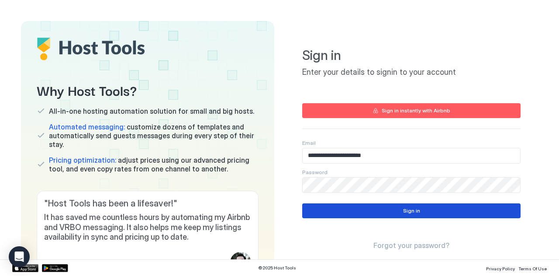
click at [397, 208] on button "Sign in" at bounding box center [411, 210] width 218 height 15
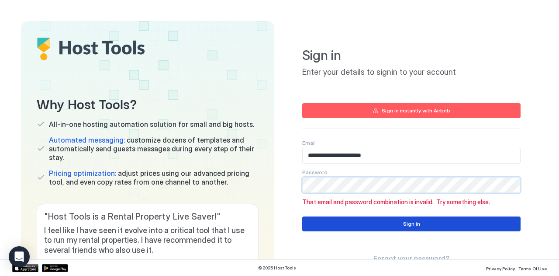
type input "**********"
click at [379, 224] on button "Sign in" at bounding box center [411, 223] width 218 height 15
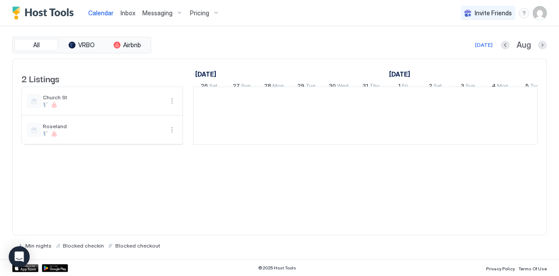
scroll to position [0, 485]
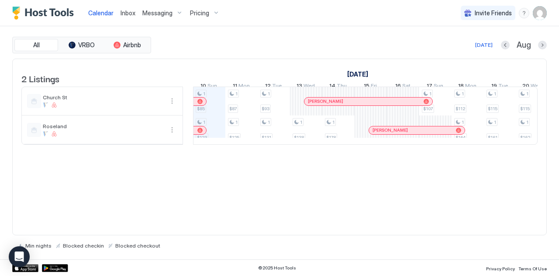
click at [172, 12] on div "Messaging" at bounding box center [163, 13] width 48 height 15
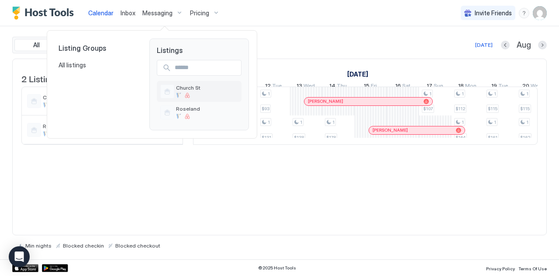
click at [190, 88] on span "Church St" at bounding box center [188, 87] width 24 height 7
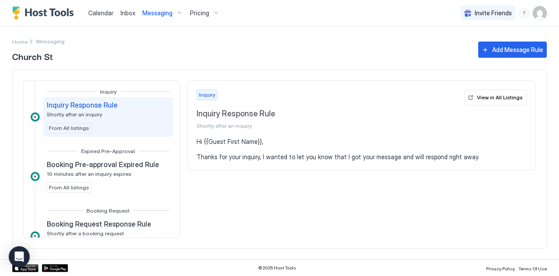
click at [176, 11] on div "Messaging" at bounding box center [163, 13] width 48 height 15
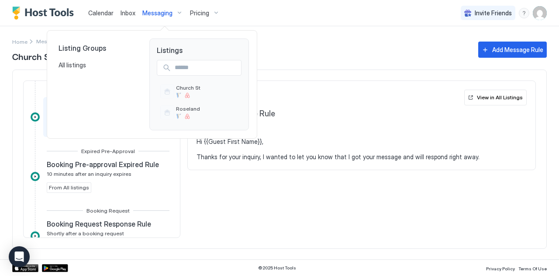
click at [312, 39] on div at bounding box center [279, 138] width 559 height 276
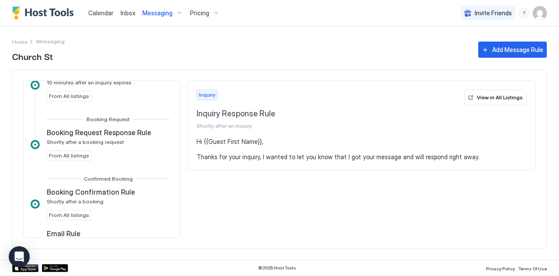
scroll to position [92, 0]
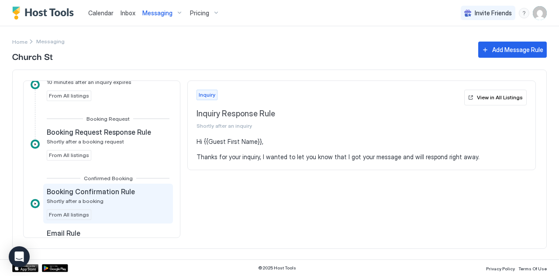
click at [122, 190] on span "Booking Confirmation Rule" at bounding box center [91, 191] width 88 height 9
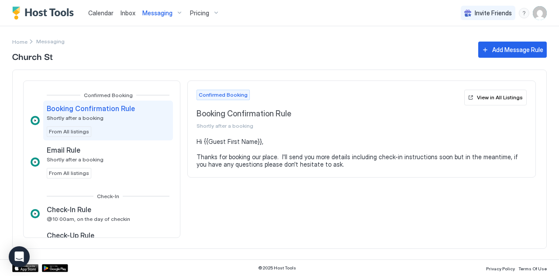
scroll to position [176, 0]
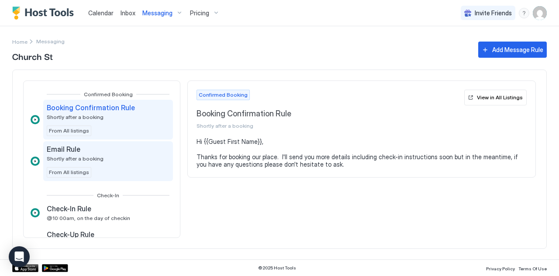
click at [118, 152] on div "Email Rule Shortly after a booking From All listings" at bounding box center [108, 161] width 123 height 33
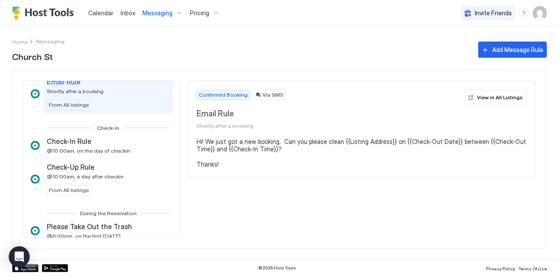
scroll to position [243, 0]
click at [118, 152] on div "Check-In Rule @10:00am, on the day of checkin" at bounding box center [108, 145] width 130 height 24
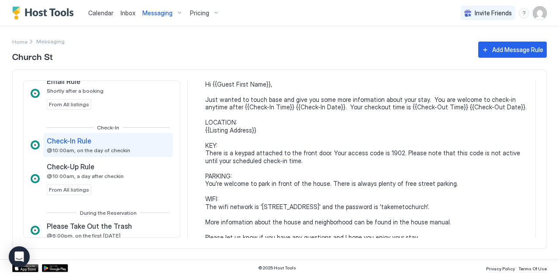
scroll to position [61, 0]
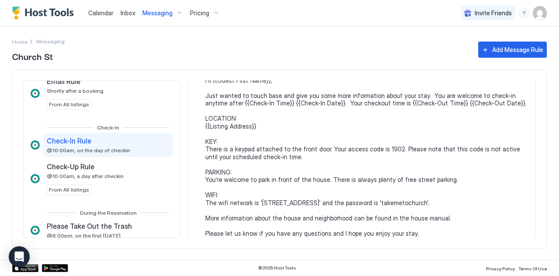
click at [175, 12] on div "Messaging" at bounding box center [163, 13] width 48 height 15
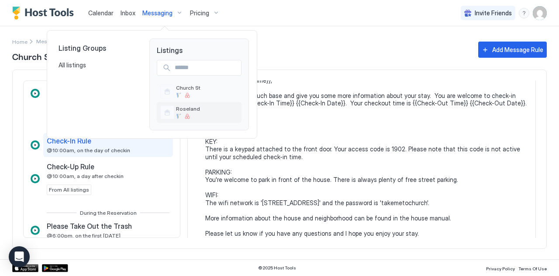
click at [187, 114] on div at bounding box center [187, 116] width 5 height 5
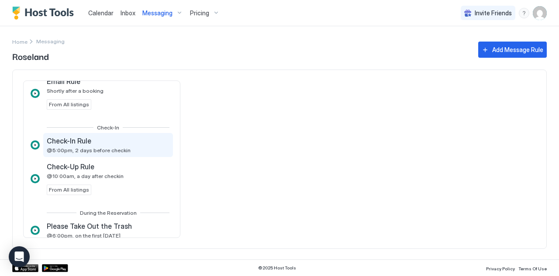
click at [130, 152] on div "Check-In Rule @5:00pm, 2 days before checkin" at bounding box center [108, 145] width 130 height 24
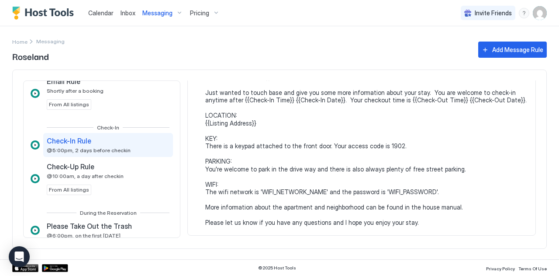
scroll to position [65, 0]
click at [257, 192] on pre "Hi {{Guest First Name}}, Just wanted to touch base and give you some more infor…" at bounding box center [366, 149] width 322 height 153
click at [259, 188] on pre "Hi {{Guest First Name}}, Just wanted to touch base and give you some more infor…" at bounding box center [366, 149] width 322 height 153
click at [335, 163] on pre "Hi {{Guest First Name}}, Just wanted to touch base and give you some more infor…" at bounding box center [366, 149] width 322 height 153
click at [335, 167] on pre "Hi {{Guest First Name}}, Just wanted to touch base and give you some more infor…" at bounding box center [366, 149] width 322 height 153
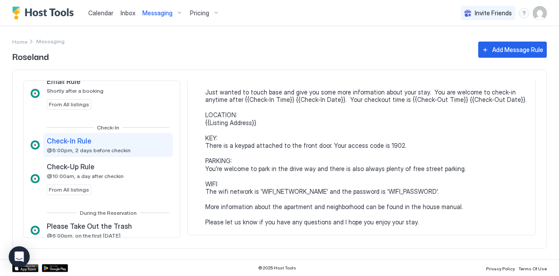
scroll to position [0, 0]
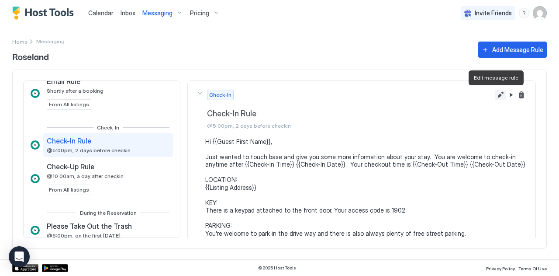
click at [495, 94] on button "Edit message rule" at bounding box center [500, 95] width 10 height 10
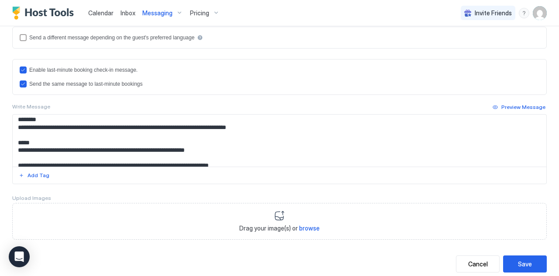
scroll to position [85, 0]
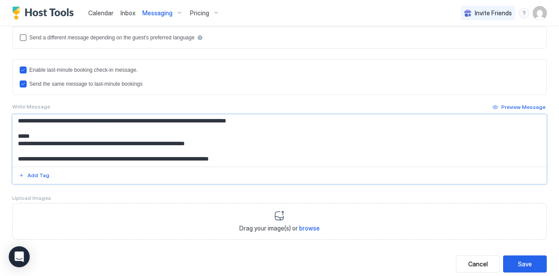
click at [70, 147] on textarea "**********" at bounding box center [276, 140] width 527 height 52
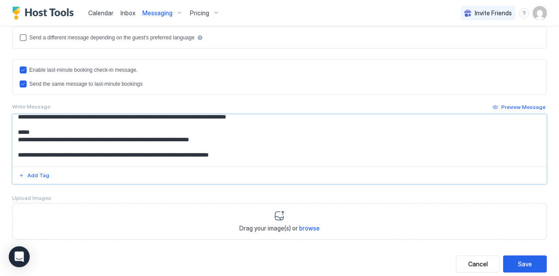
scroll to position [97, 0]
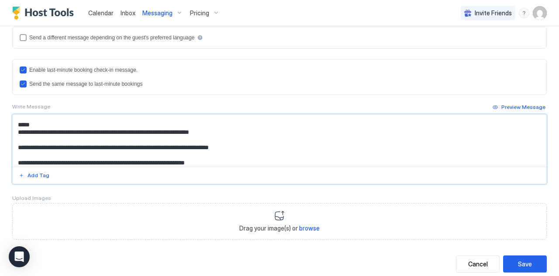
click at [199, 137] on textarea "**********" at bounding box center [276, 140] width 527 height 52
click at [514, 103] on div "Preview Message" at bounding box center [524, 107] width 44 height 8
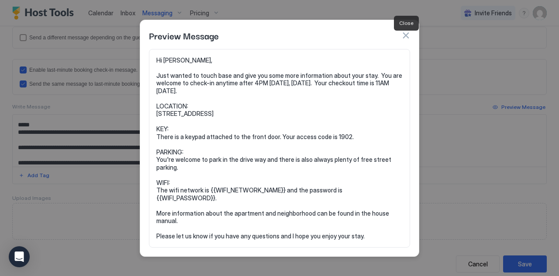
click at [405, 40] on button "button" at bounding box center [406, 35] width 9 height 9
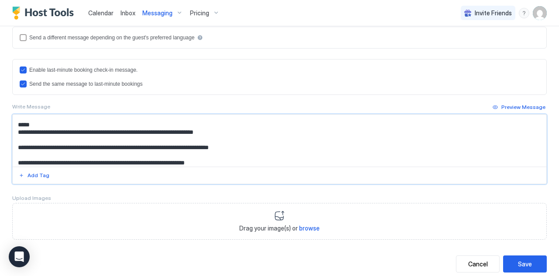
click at [254, 138] on textarea "**********" at bounding box center [276, 140] width 527 height 52
drag, startPoint x: 255, startPoint y: 136, endPoint x: 198, endPoint y: 138, distance: 57.3
click at [198, 138] on textarea "**********" at bounding box center [276, 140] width 527 height 52
drag, startPoint x: 141, startPoint y: 138, endPoint x: 69, endPoint y: 136, distance: 71.7
click at [69, 136] on textarea "**********" at bounding box center [276, 140] width 527 height 52
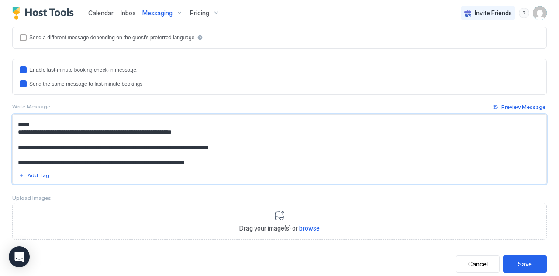
click at [108, 137] on textarea "**********" at bounding box center [276, 140] width 527 height 52
click at [71, 136] on textarea "**********" at bounding box center [276, 140] width 527 height 52
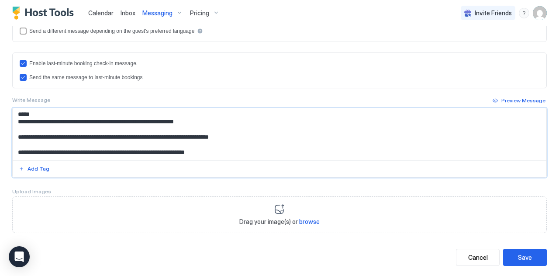
scroll to position [244, 0]
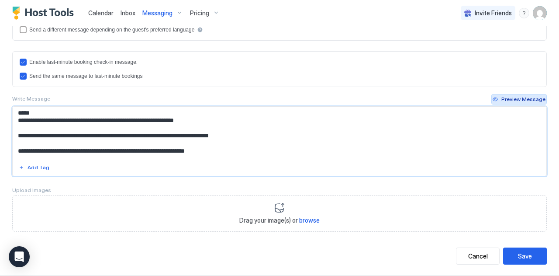
type textarea "**********"
click at [507, 99] on div "Preview Message" at bounding box center [524, 99] width 44 height 8
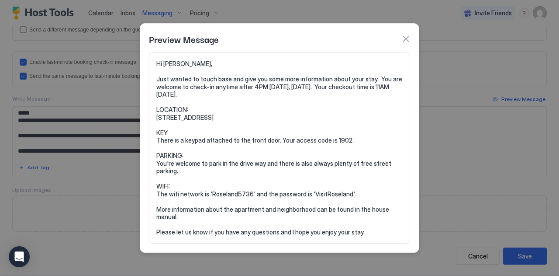
click at [407, 39] on button "button" at bounding box center [406, 39] width 9 height 9
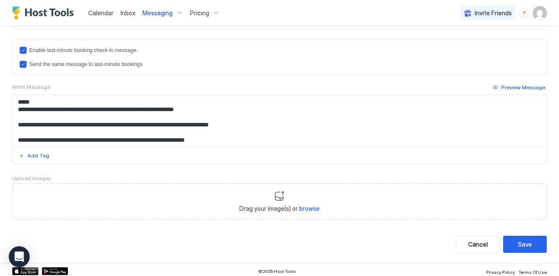
scroll to position [108, 0]
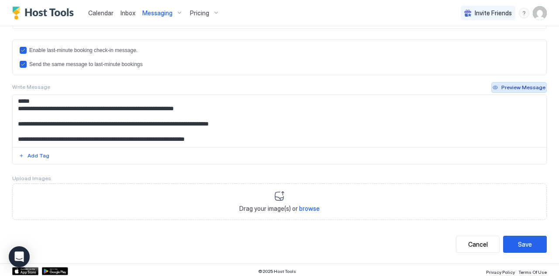
click at [519, 83] on div "Preview Message" at bounding box center [524, 87] width 44 height 8
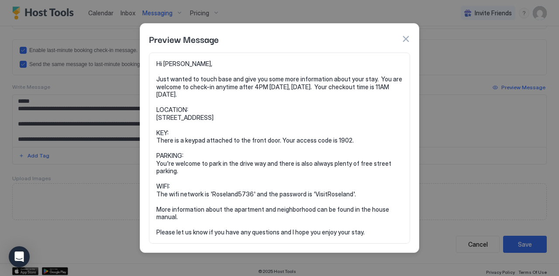
click at [406, 39] on button "button" at bounding box center [406, 39] width 9 height 9
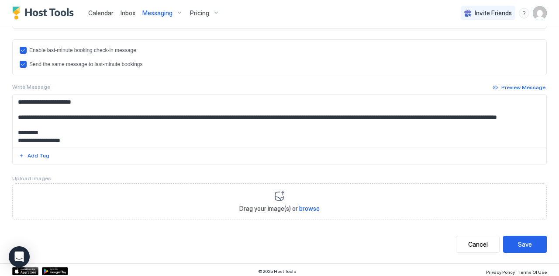
scroll to position [0, 0]
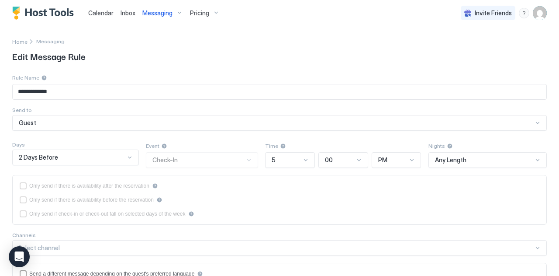
click at [178, 12] on div "Messaging" at bounding box center [163, 13] width 48 height 15
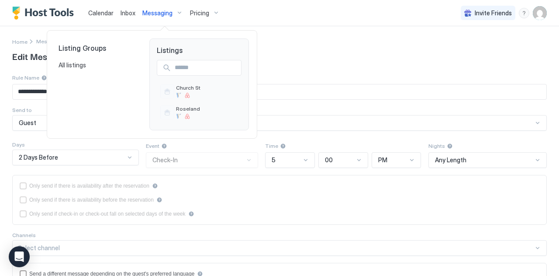
click at [178, 12] on div at bounding box center [279, 138] width 559 height 276
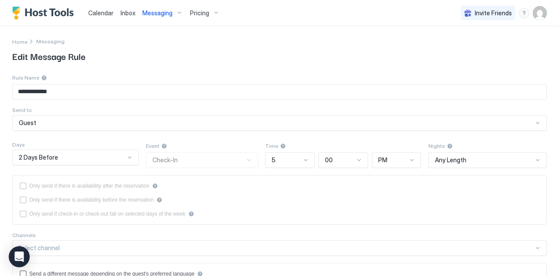
click at [179, 11] on div "Messaging" at bounding box center [163, 13] width 48 height 15
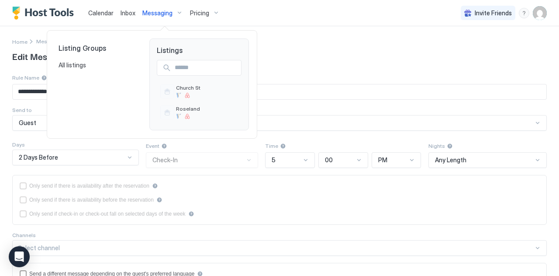
click at [179, 12] on div at bounding box center [279, 138] width 559 height 276
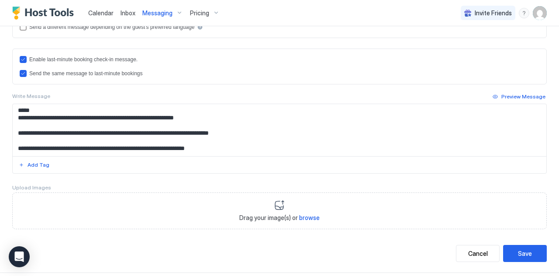
scroll to position [256, 0]
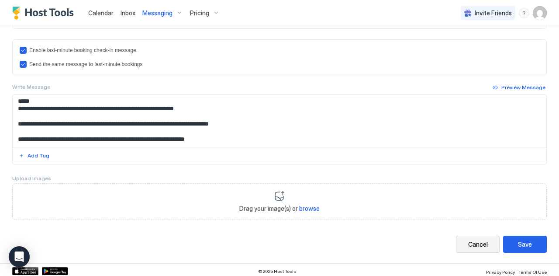
click at [478, 239] on div "Cancel" at bounding box center [478, 243] width 20 height 9
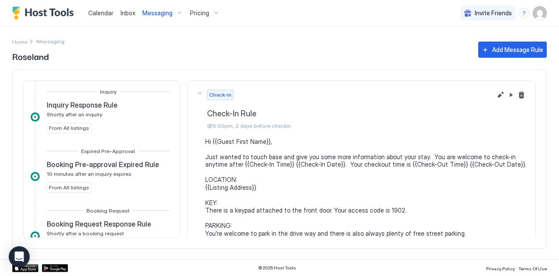
scroll to position [227, 0]
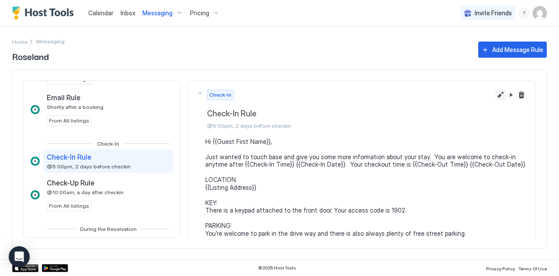
click at [495, 98] on button "Edit message rule" at bounding box center [500, 95] width 10 height 10
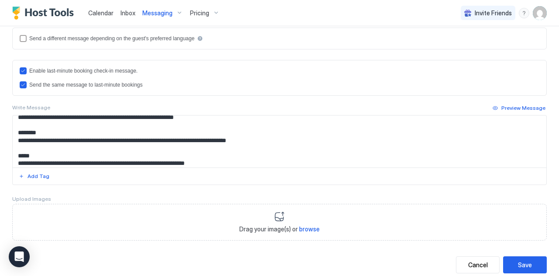
scroll to position [71, 0]
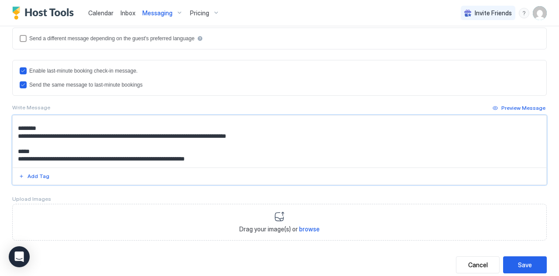
drag, startPoint x: 261, startPoint y: 143, endPoint x: 122, endPoint y: 142, distance: 138.9
click at [122, 142] on textarea "**********" at bounding box center [276, 141] width 527 height 52
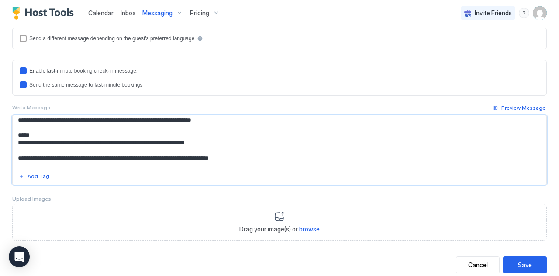
scroll to position [87, 0]
drag, startPoint x: 134, startPoint y: 147, endPoint x: 72, endPoint y: 145, distance: 62.5
click at [72, 145] on textarea "**********" at bounding box center [276, 141] width 527 height 52
drag, startPoint x: 215, startPoint y: 146, endPoint x: 171, endPoint y: 146, distance: 43.3
click at [171, 146] on textarea "**********" at bounding box center [276, 141] width 527 height 52
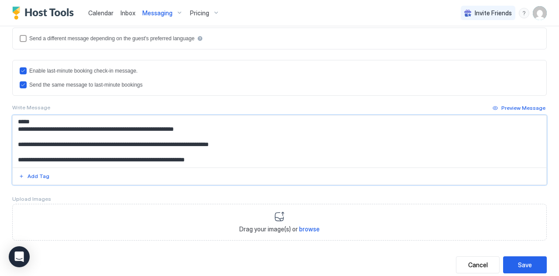
scroll to position [256, 0]
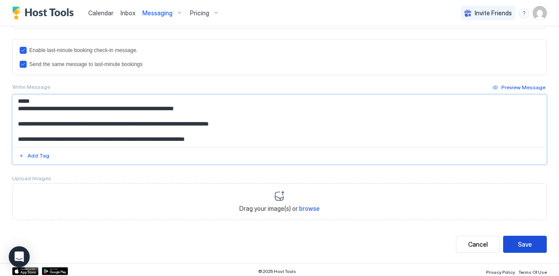
type textarea "**********"
click at [518, 239] on div "Save" at bounding box center [525, 243] width 14 height 9
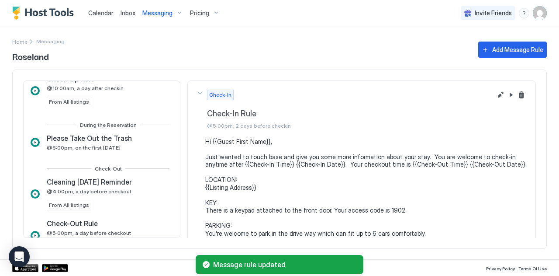
scroll to position [332, 0]
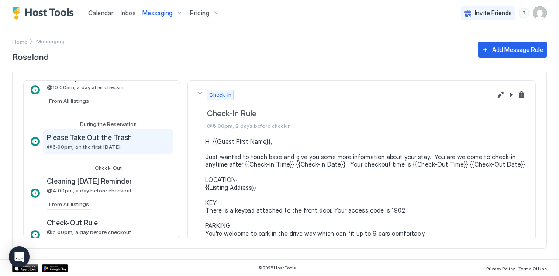
click at [114, 145] on span "@6:00pm, on the first [DATE]" at bounding box center [84, 146] width 74 height 7
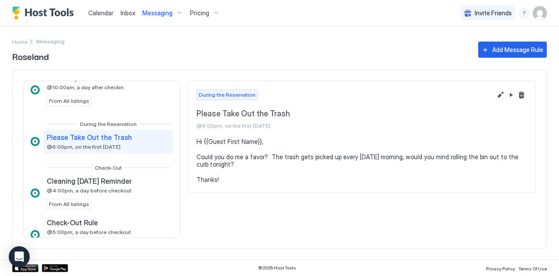
click at [287, 48] on div "Home Messaging Roseland" at bounding box center [240, 50] width 457 height 26
